Goal: Use online tool/utility: Utilize a website feature to perform a specific function

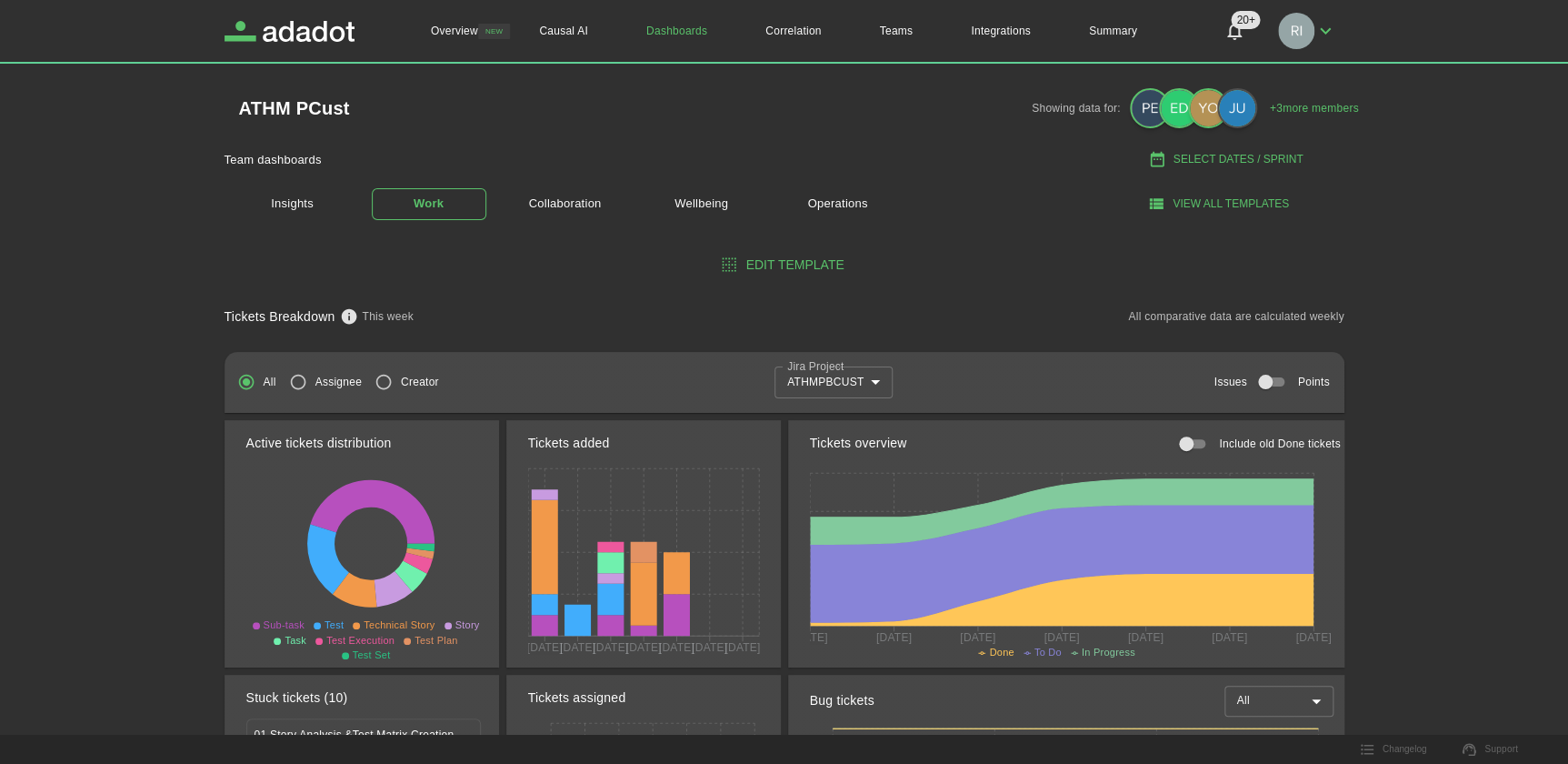
click at [1228, 157] on button "Select Dates / Sprint" at bounding box center [1227, 159] width 233 height 30
select select "*"
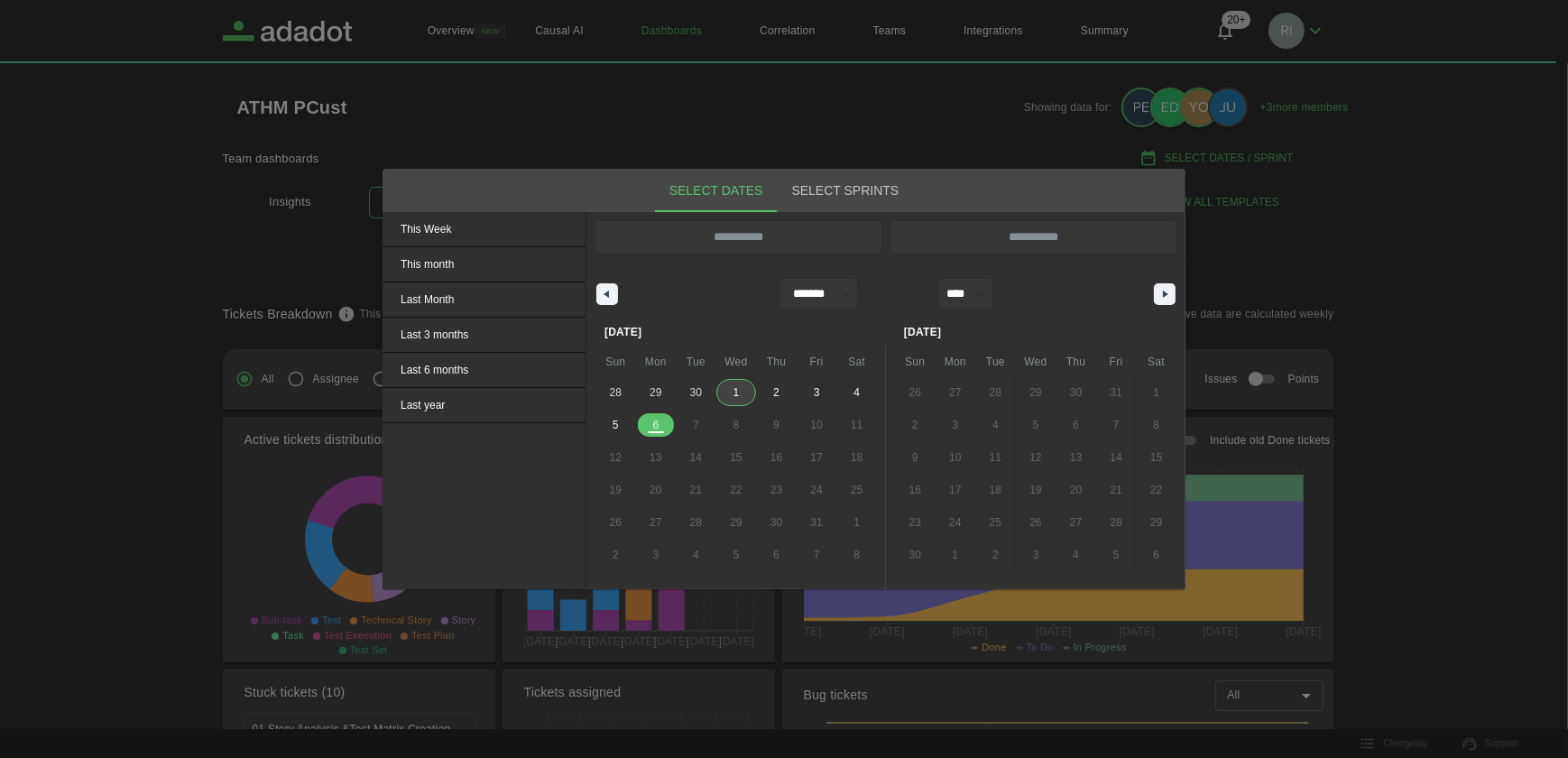
click at [651, 387] on div "28 29 30 1 2 3 4 5 6 7 8 9 10 11 12 13 14 15 16 17 18 19 20 21 22 23 24 25 26 2…" at bounding box center [736, 474] width 282 height 195
click at [446, 297] on span "Last Month" at bounding box center [484, 300] width 203 height 35
type input "**********"
select select "*"
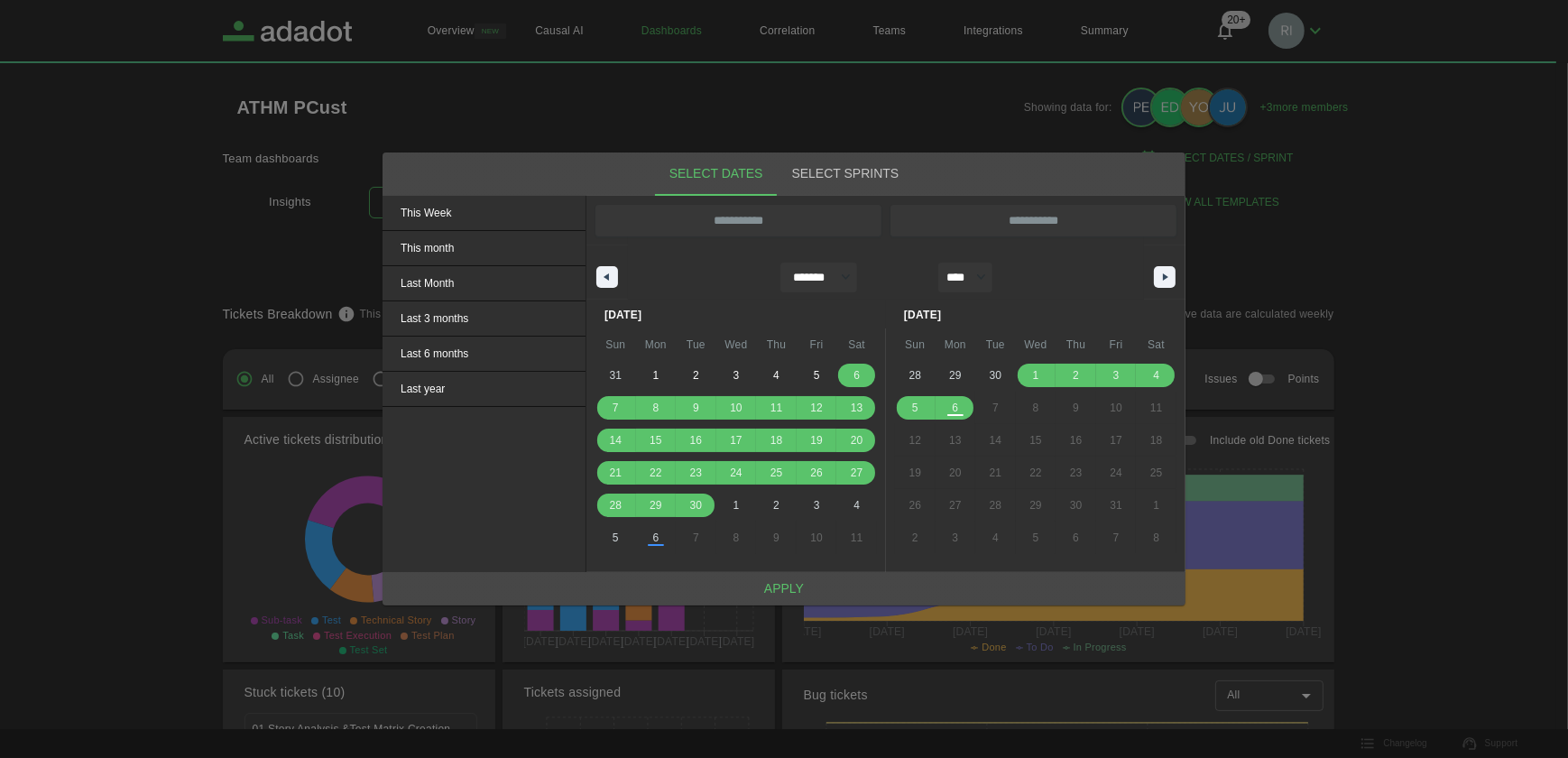
click at [781, 587] on button "Apply" at bounding box center [784, 589] width 803 height 34
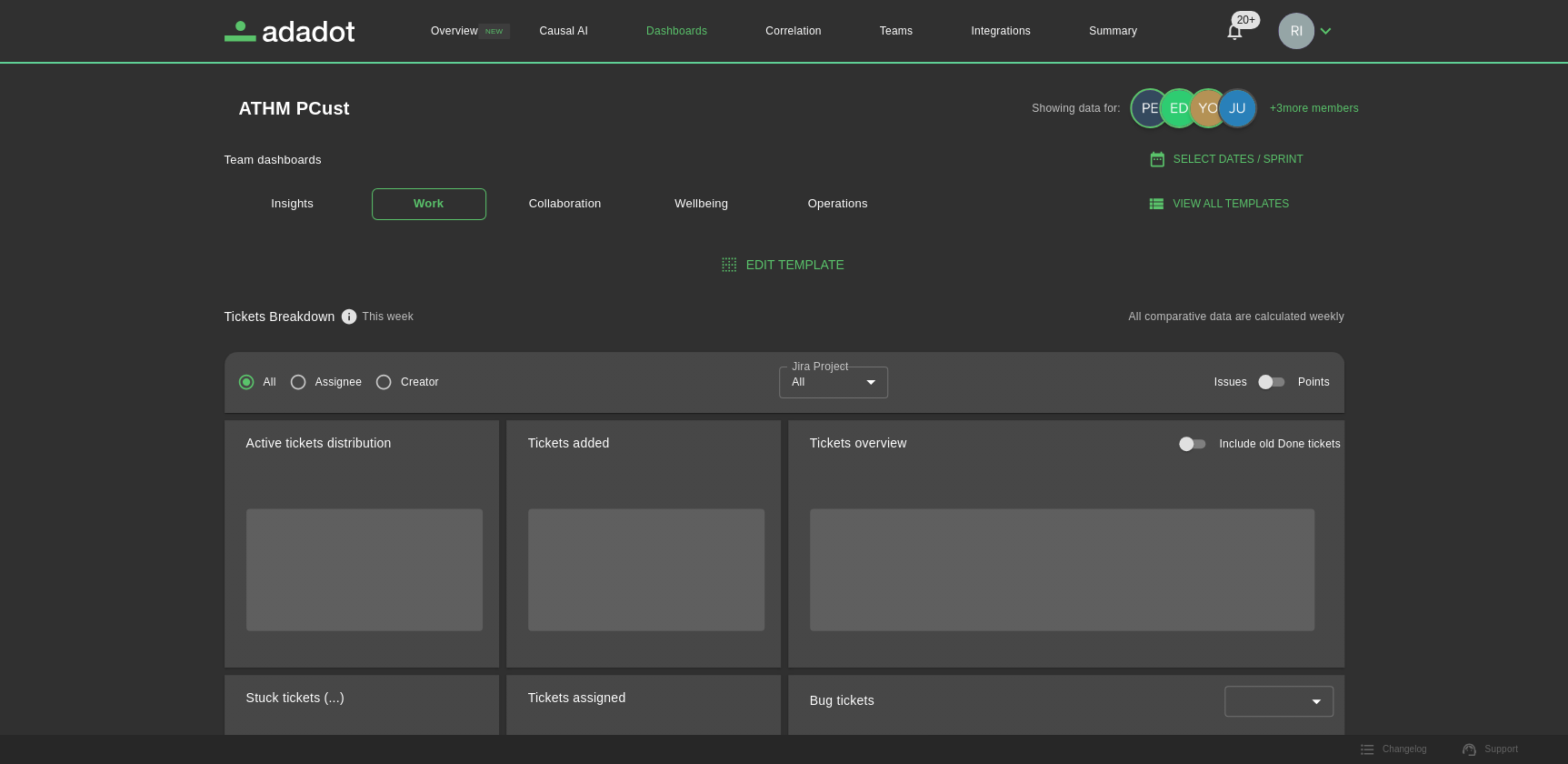
click at [1223, 161] on button "Select Dates / Sprint" at bounding box center [1227, 159] width 233 height 30
select select "*"
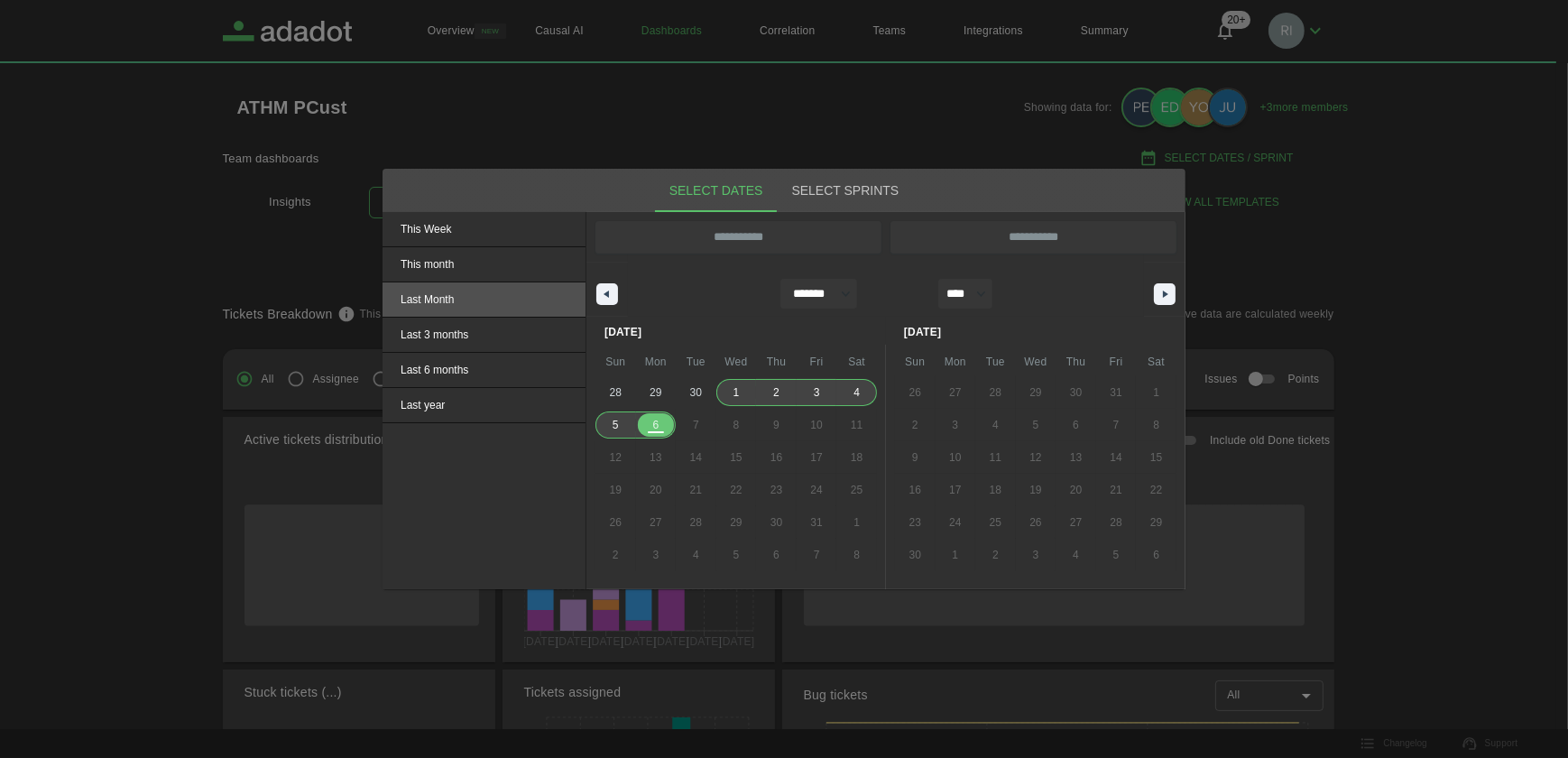
click at [423, 300] on span "Last Month" at bounding box center [484, 300] width 203 height 35
type input "**********"
select select "*"
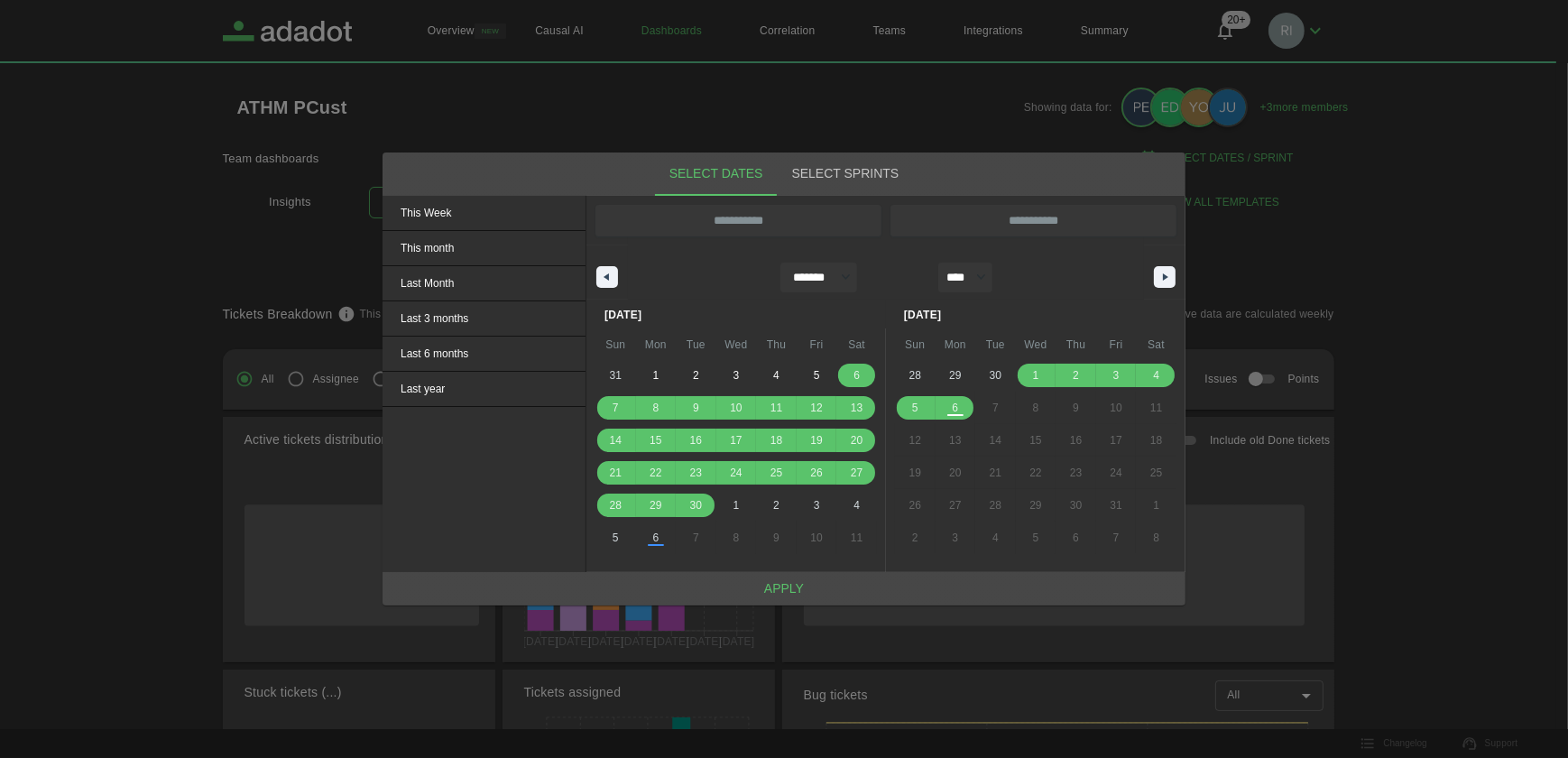
click at [780, 591] on button "Apply" at bounding box center [784, 589] width 803 height 34
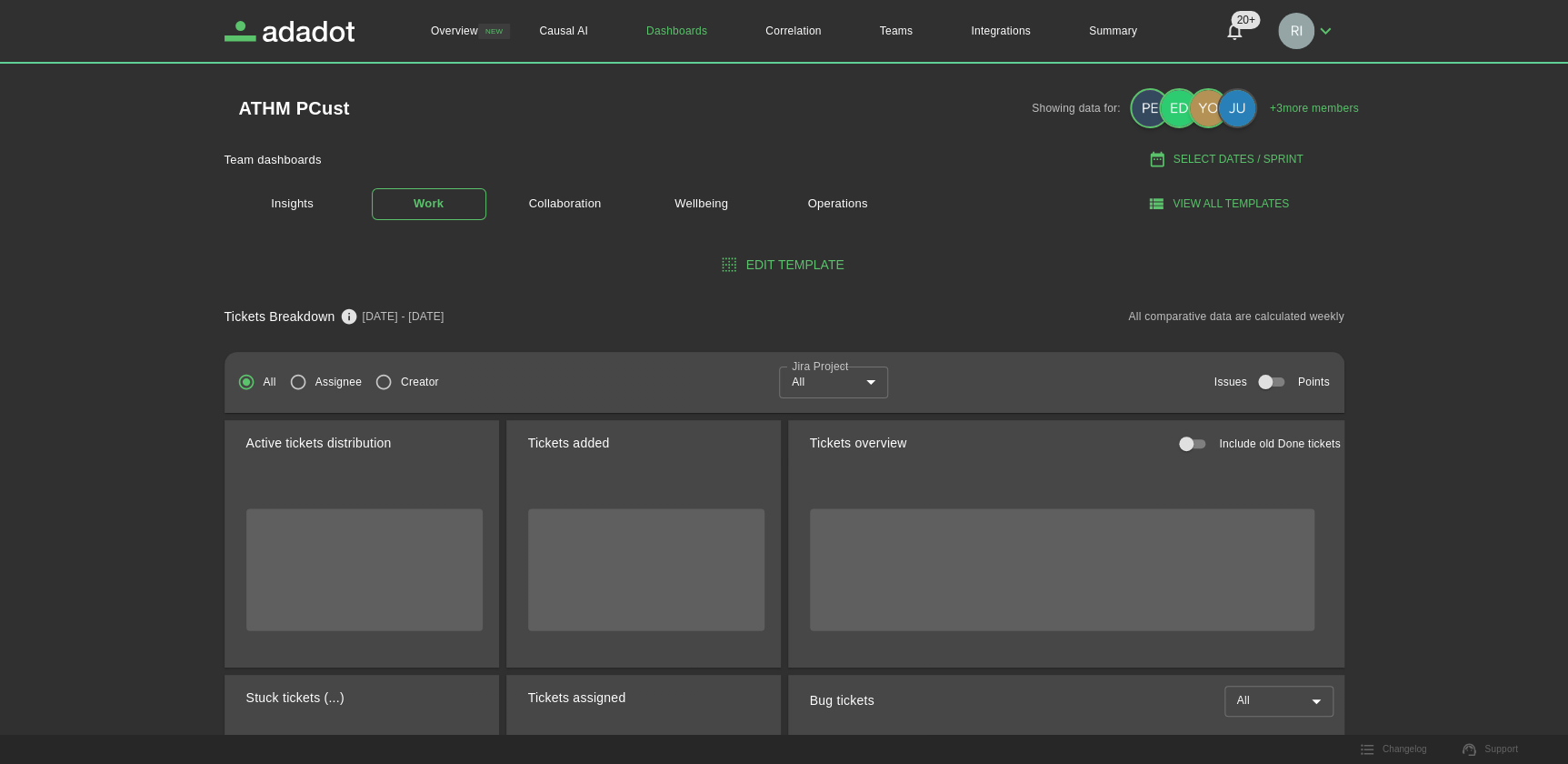
click at [865, 381] on body "Overview NEW Causal AI Dashboards Correlation Teams Integrations Summary 20+ 20…" at bounding box center [784, 382] width 1568 height 764
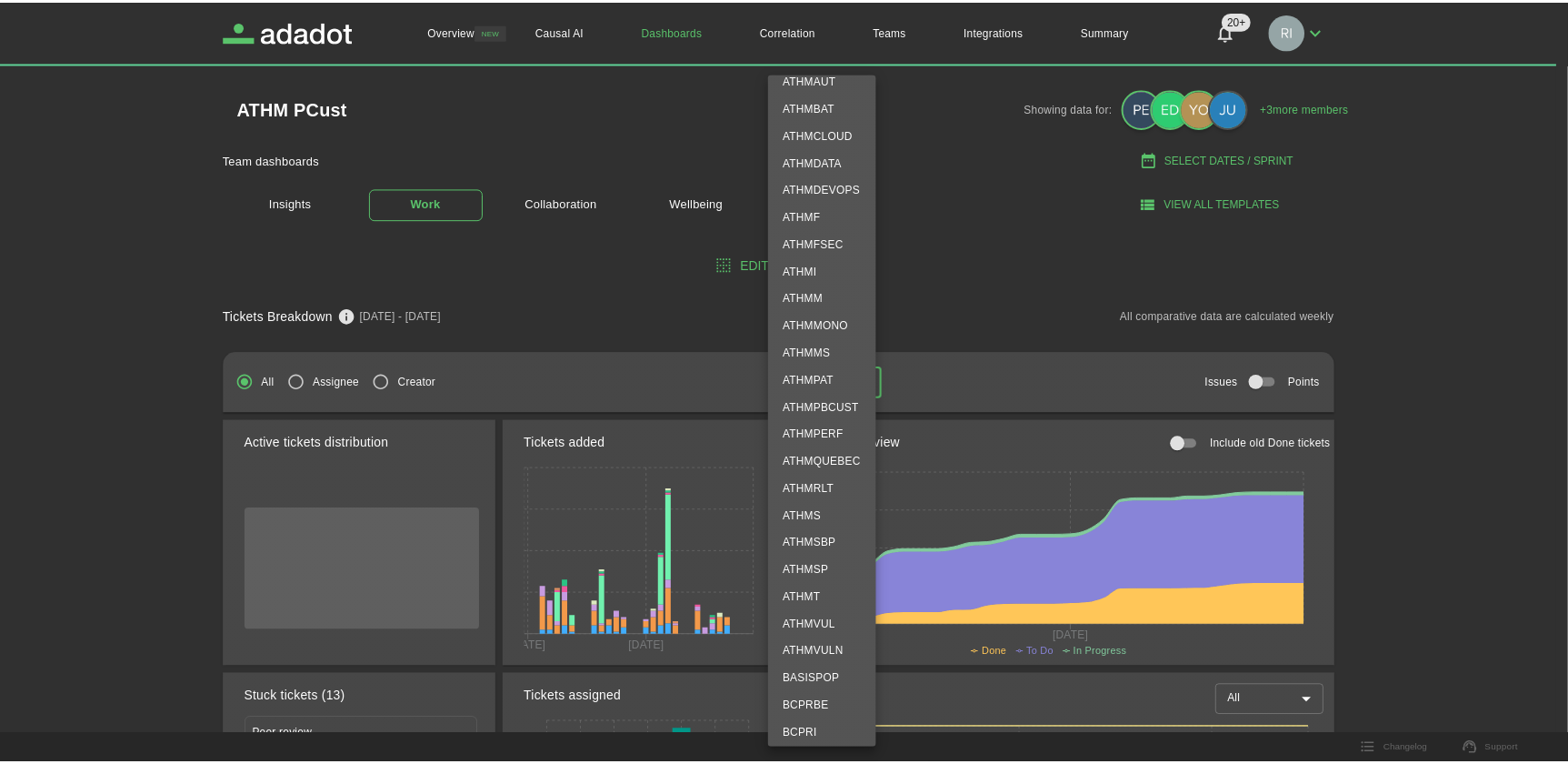
scroll to position [579, 0]
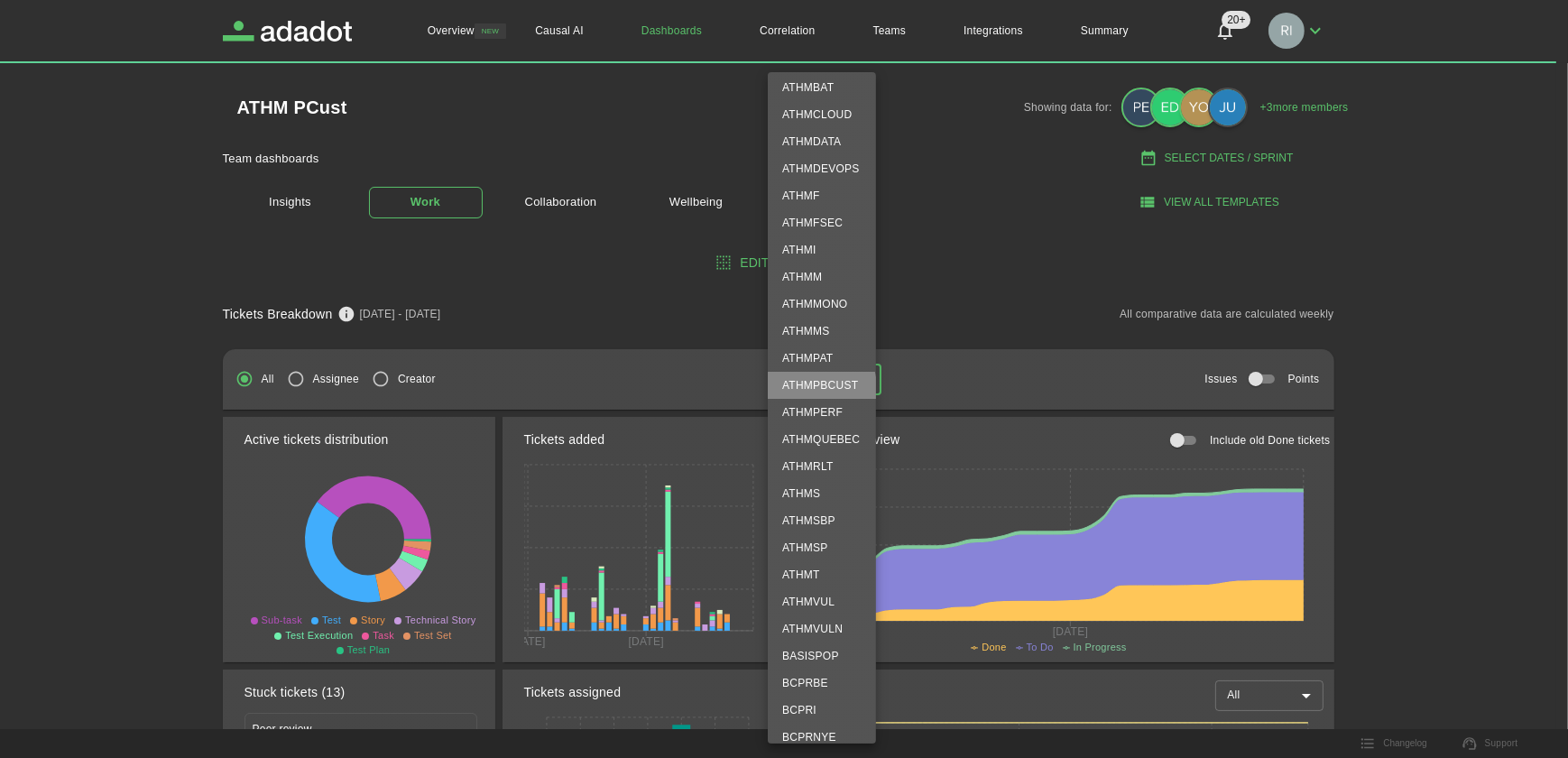
click at [810, 387] on li "ATHMPBCUST" at bounding box center [822, 385] width 108 height 27
type input "**********"
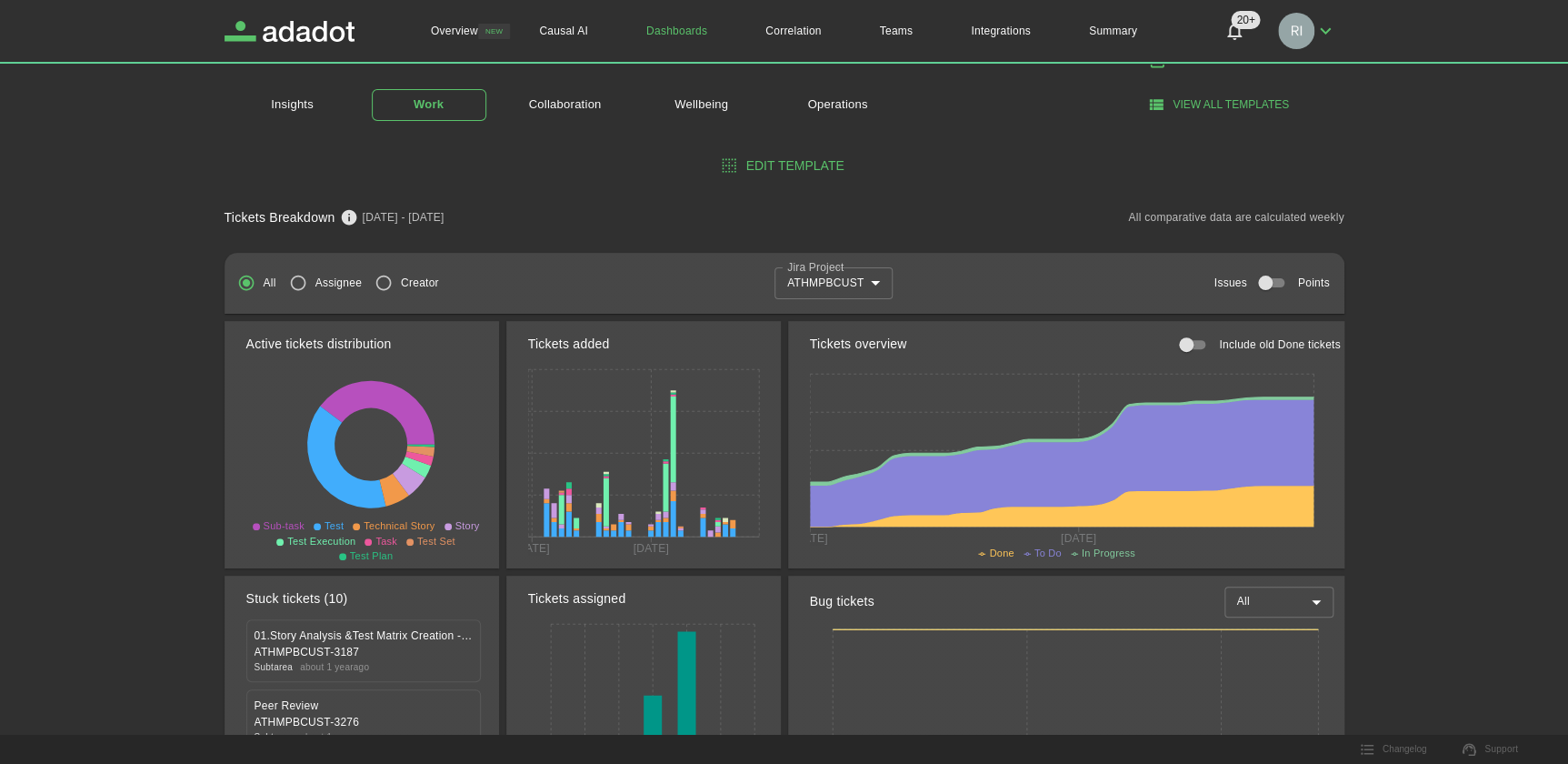
scroll to position [247, 0]
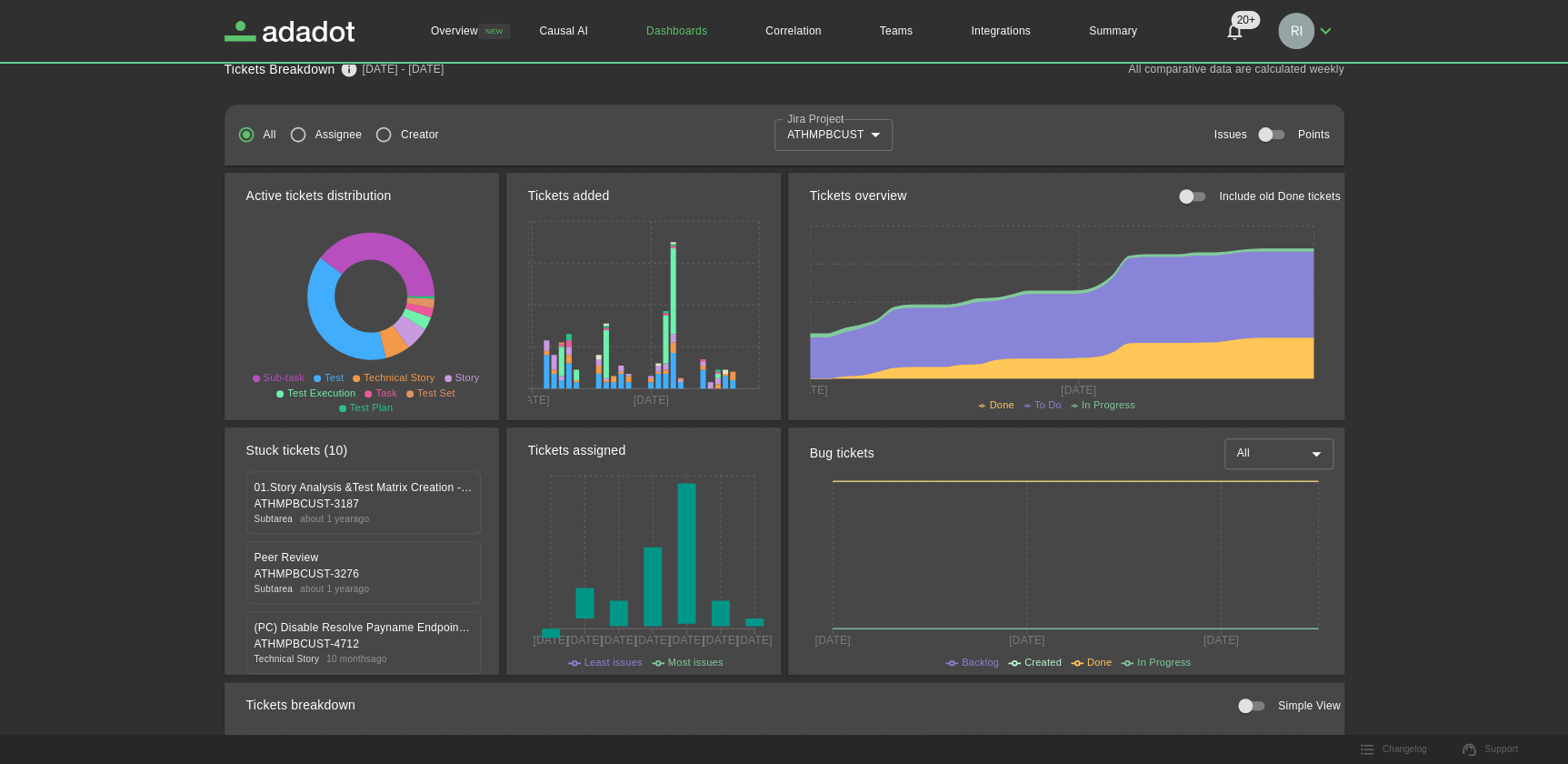
click at [404, 444] on div "Stuck tickets (10)" at bounding box center [370, 451] width 249 height 40
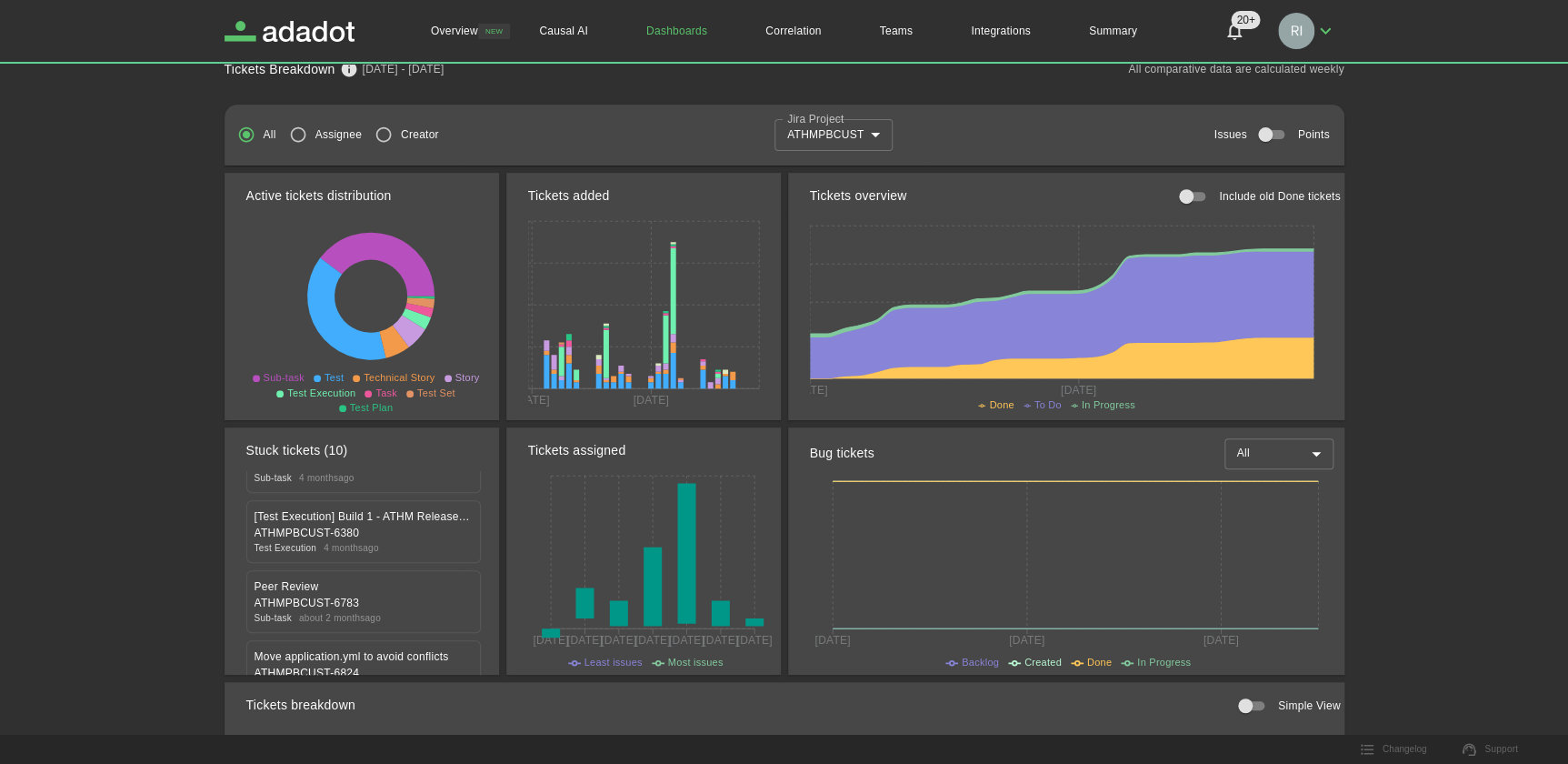
scroll to position [488, 0]
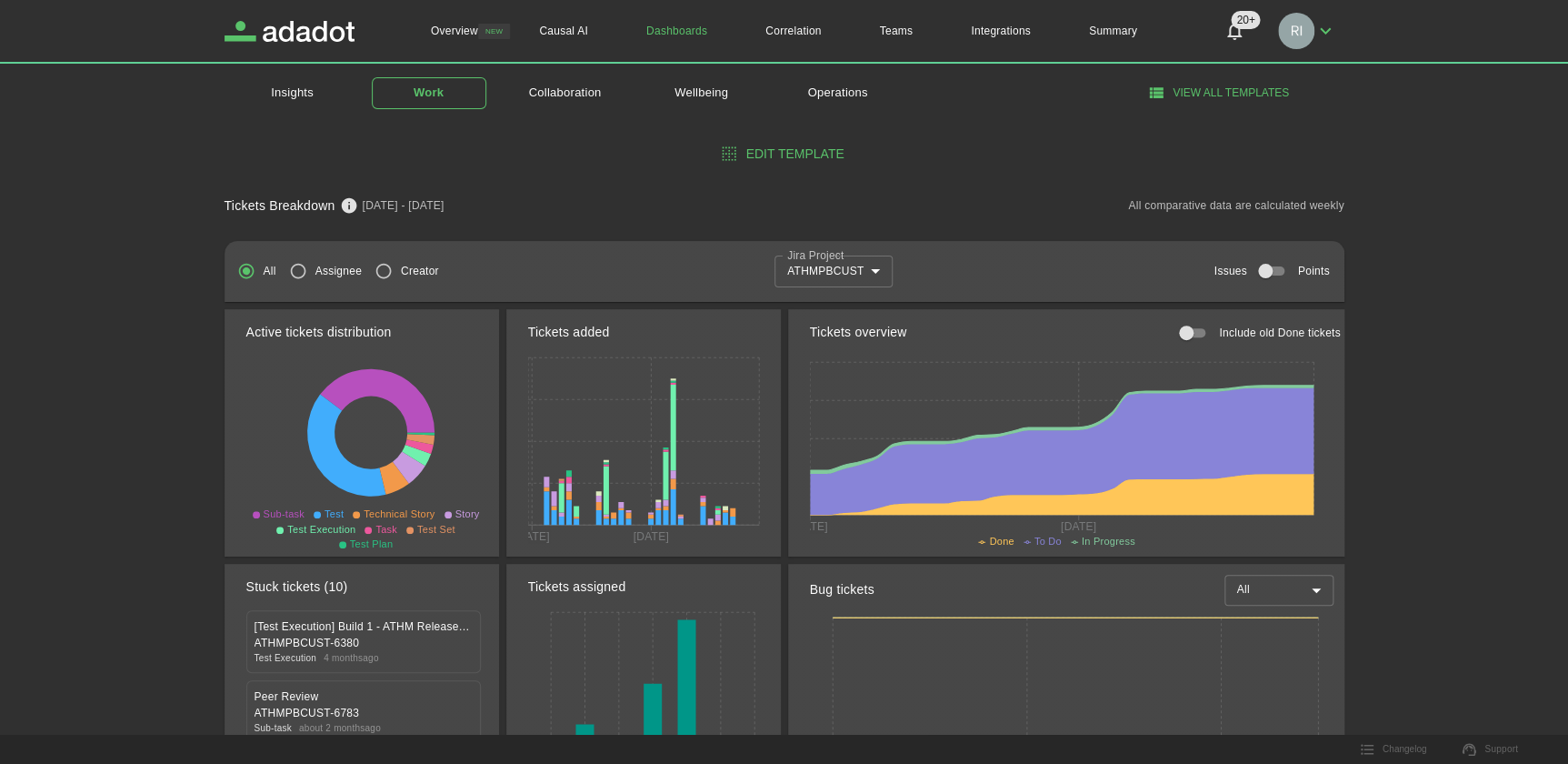
scroll to position [0, 0]
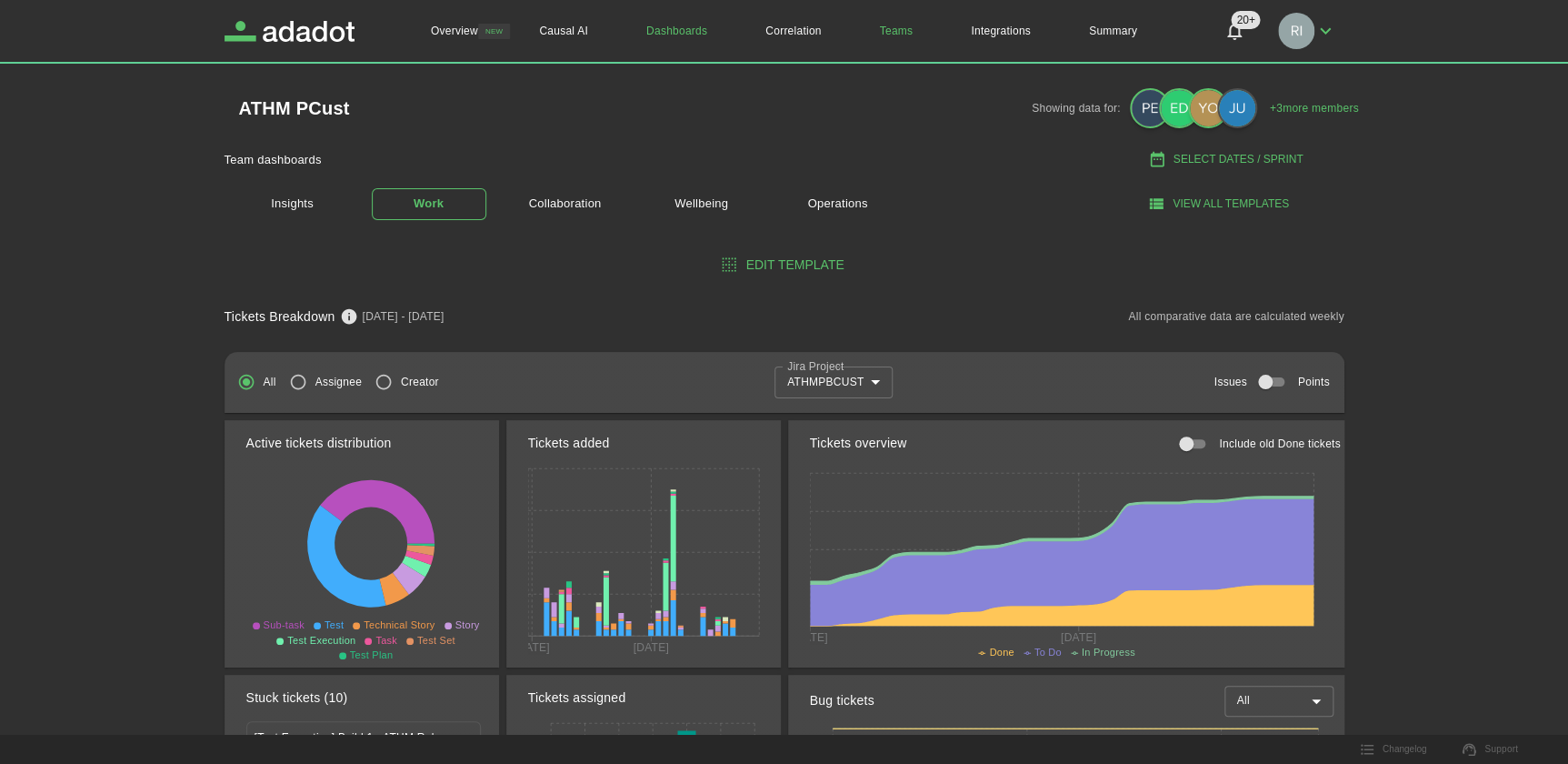
click at [890, 27] on link "Teams" at bounding box center [897, 30] width 92 height 62
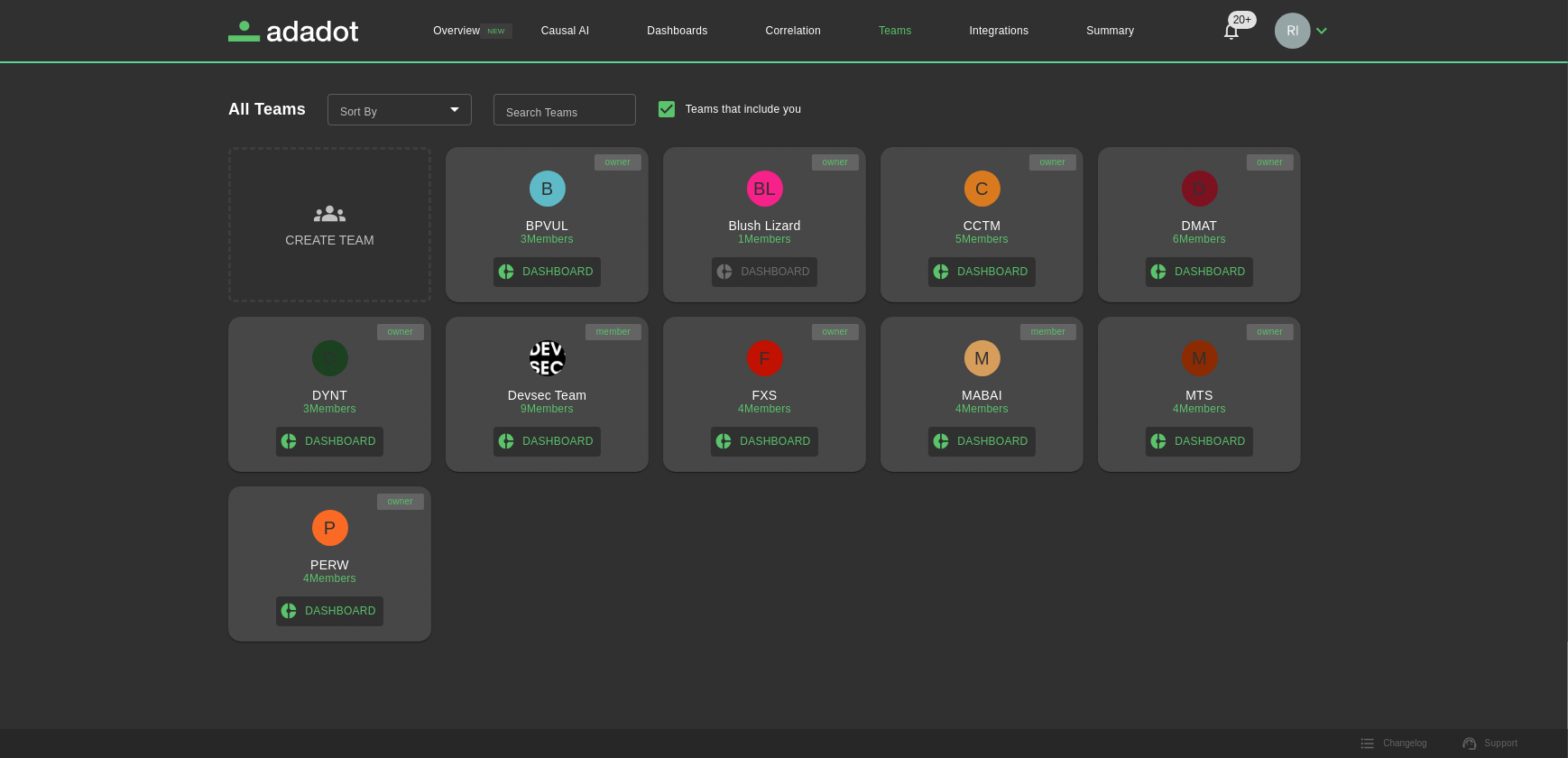
click at [1205, 225] on h3 "DMAT" at bounding box center [1200, 226] width 36 height 15
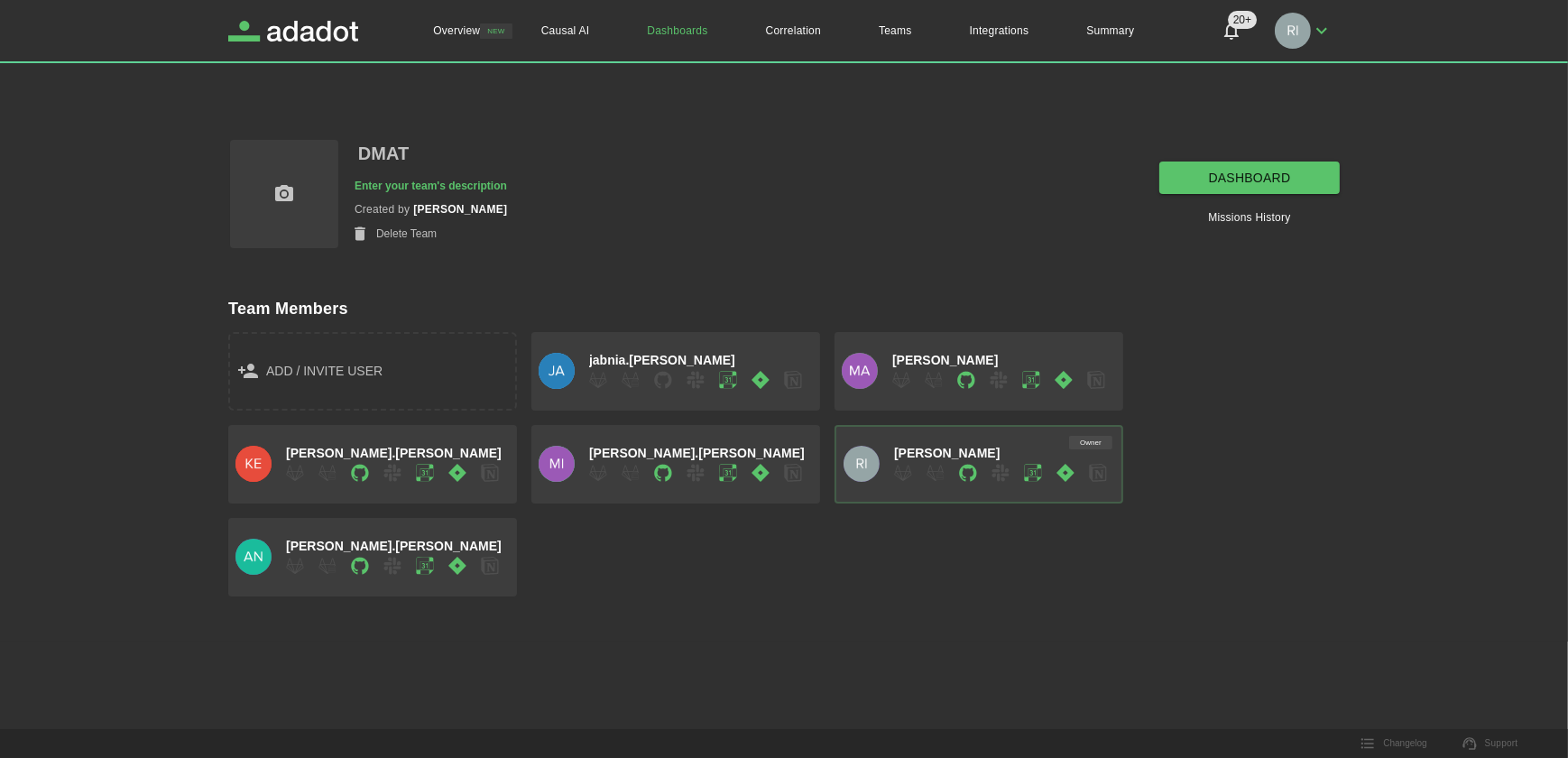
click at [1221, 172] on link "dashboard" at bounding box center [1249, 178] width 180 height 34
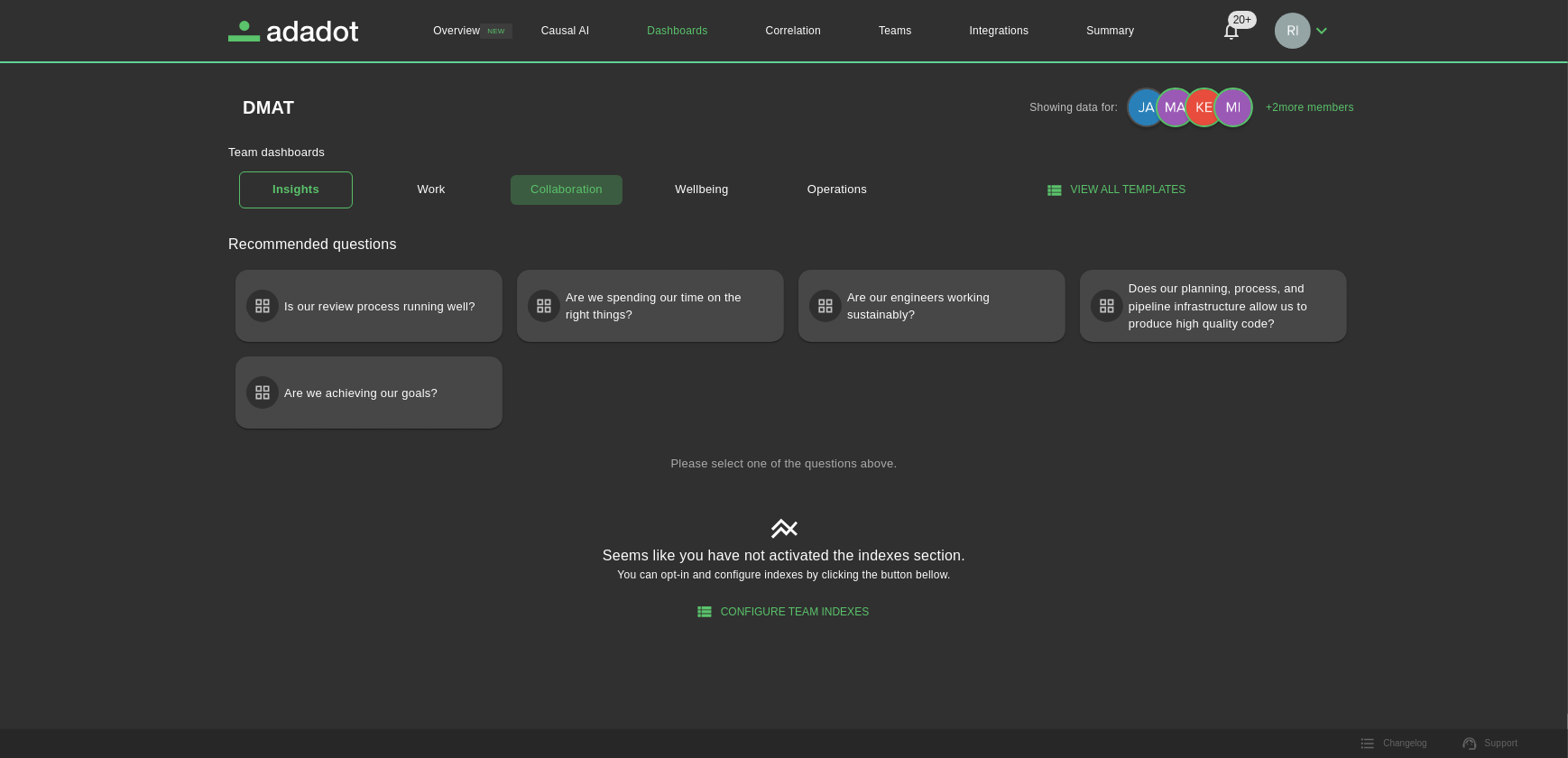
click at [556, 183] on link "Collaboration" at bounding box center [566, 190] width 114 height 32
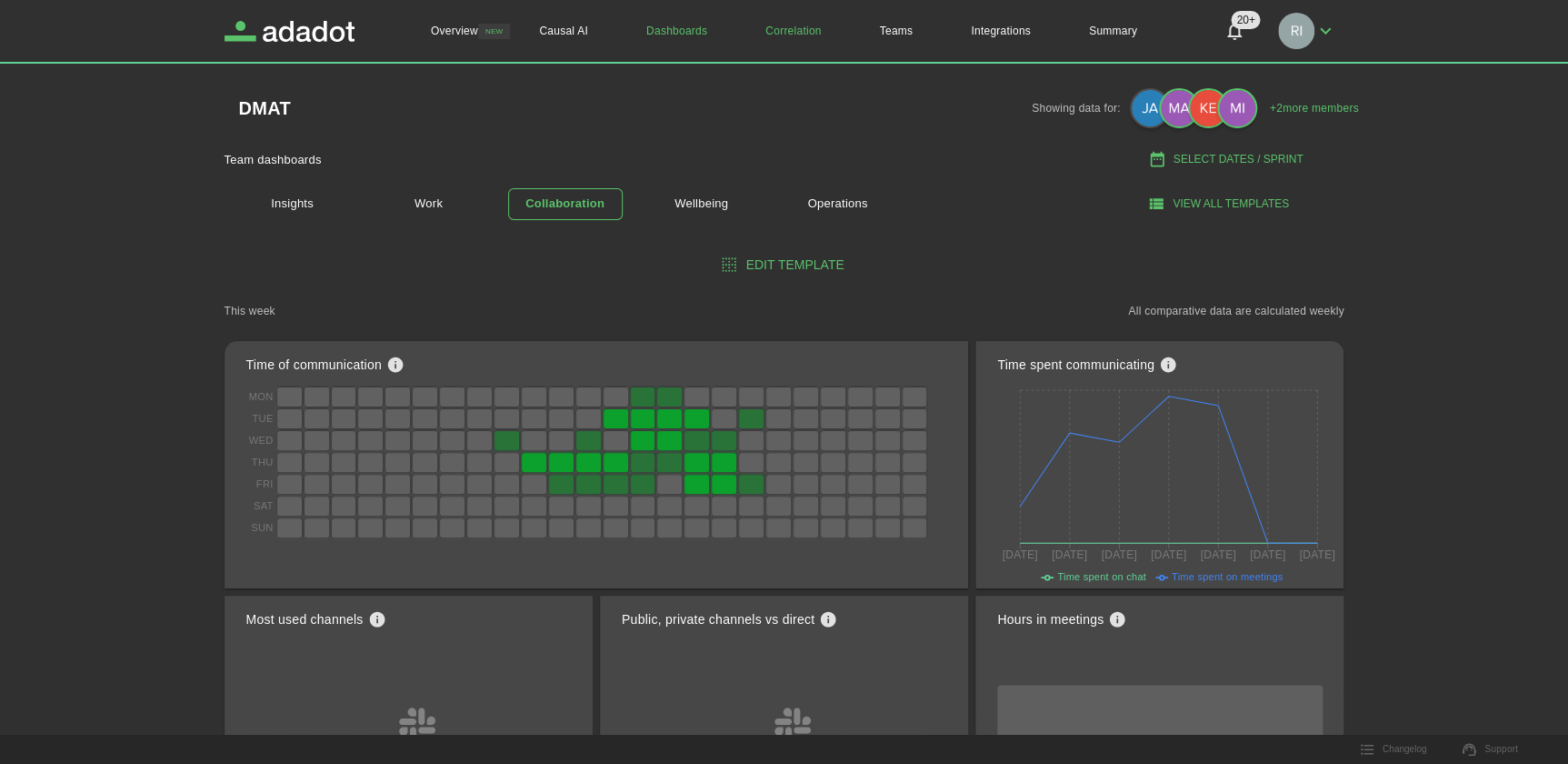
click at [786, 33] on link "Correlation" at bounding box center [793, 30] width 114 height 62
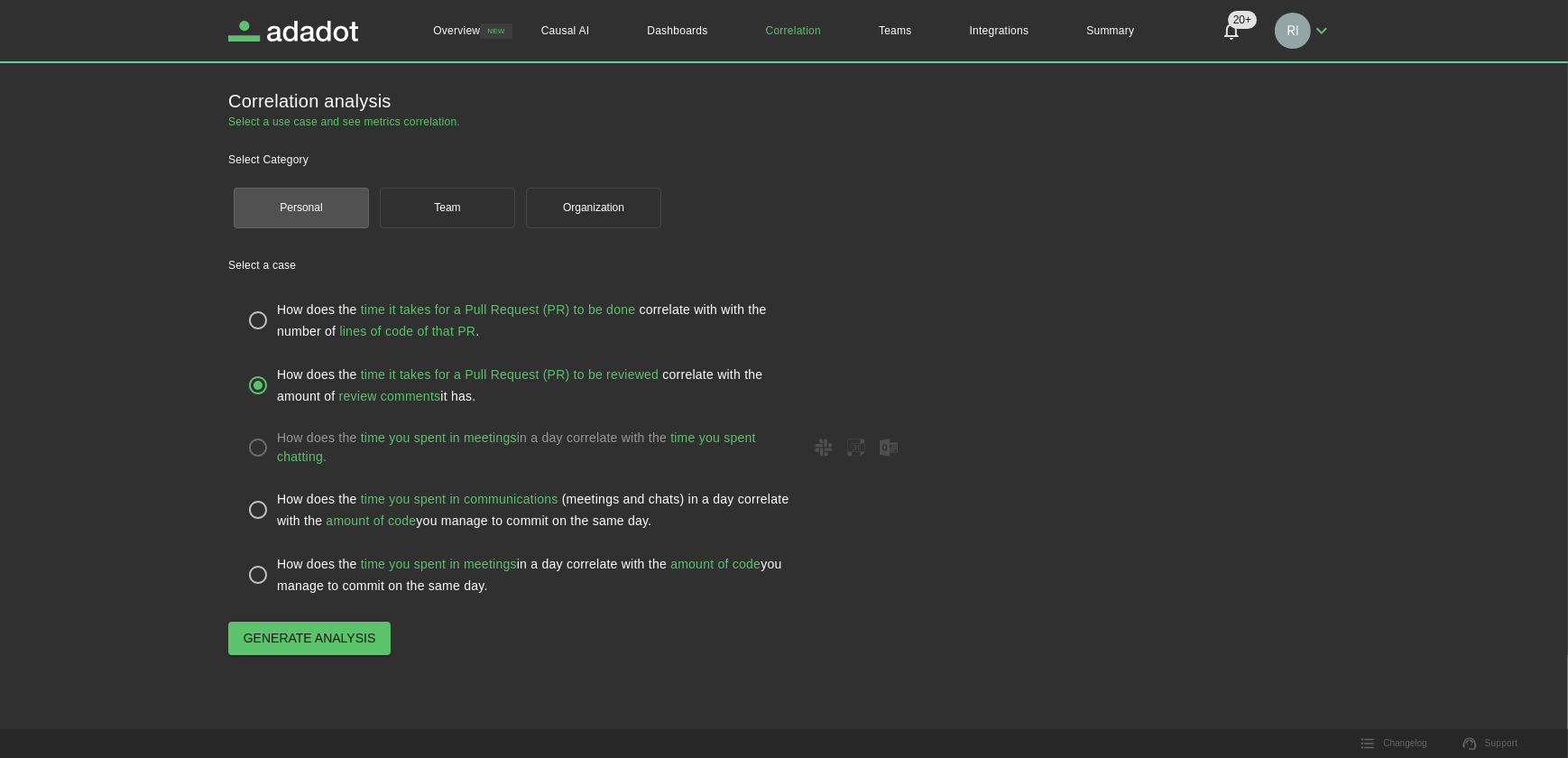
click at [272, 635] on span "Generate analysis" at bounding box center [310, 638] width 133 height 23
click at [786, 692] on icon at bounding box center [784, 691] width 54 height 30
